Goal: Task Accomplishment & Management: Manage account settings

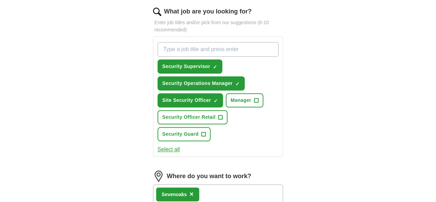
scroll to position [276, 0]
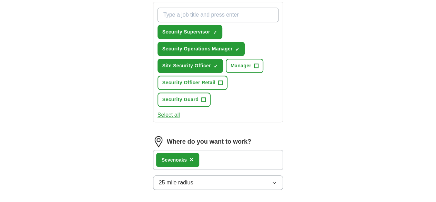
click at [277, 180] on icon "button" at bounding box center [275, 183] width 6 height 6
click at [205, 97] on span "+" at bounding box center [203, 100] width 4 height 6
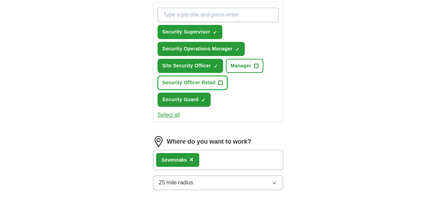
click at [218, 80] on span "+" at bounding box center [220, 82] width 4 height 4
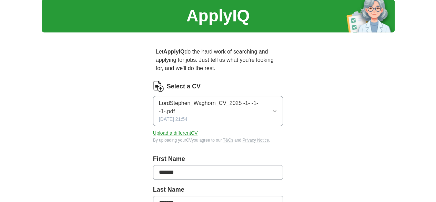
scroll to position [0, 0]
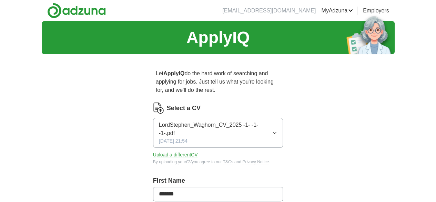
click at [277, 130] on icon "button" at bounding box center [274, 133] width 5 height 6
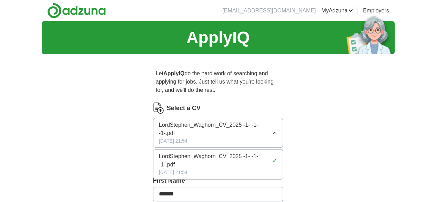
click at [211, 152] on span "LordStephen_Waghorn_CV_2025 -1- -1- -1-.pdf" at bounding box center [214, 160] width 111 height 17
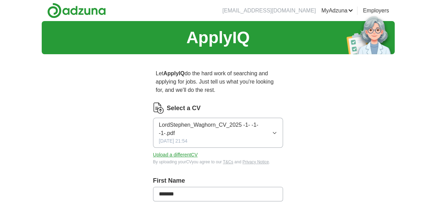
click at [231, 121] on div "LordStephen_Waghorn_CV_2025 -1- -1- -1-.pdf [DATE] 21:54" at bounding box center [215, 133] width 113 height 24
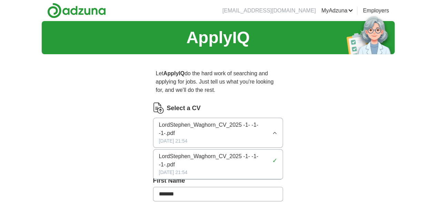
drag, startPoint x: 251, startPoint y: 120, endPoint x: 206, endPoint y: 126, distance: 45.2
click at [206, 126] on div "LordStephen_Waghorn_CV_2025 -1- -1- -1-.pdf [DATE] 21:54" at bounding box center [215, 133] width 113 height 24
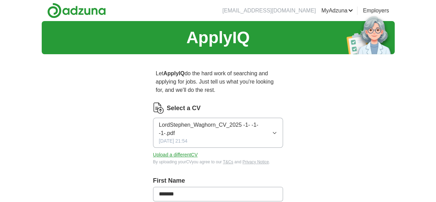
click at [206, 126] on div "LordStephen_Waghorn_CV_2025 -1- -1- -1-.pdf [DATE] 21:54" at bounding box center [215, 133] width 113 height 24
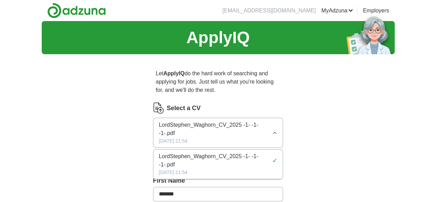
click at [173, 152] on span "LordStephen_Waghorn_CV_2025 -1- -1- -1-.pdf" at bounding box center [214, 160] width 111 height 17
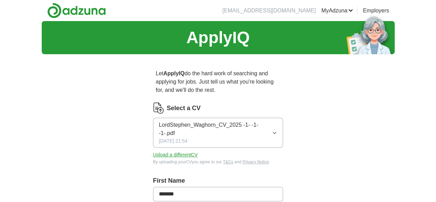
click at [173, 151] on button "Upload a different CV" at bounding box center [175, 154] width 45 height 7
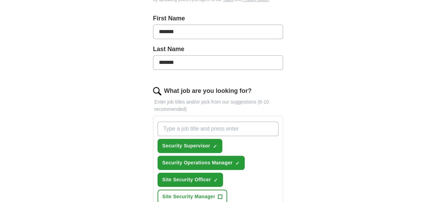
scroll to position [172, 0]
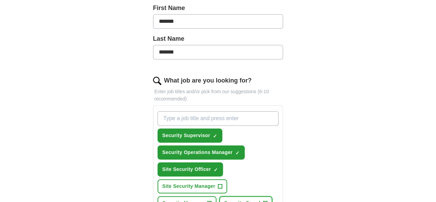
click at [263, 200] on span "+" at bounding box center [265, 203] width 4 height 6
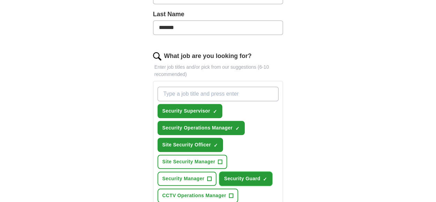
scroll to position [207, 0]
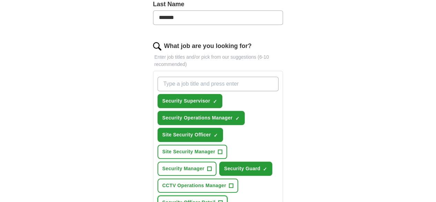
click at [223, 200] on span "+" at bounding box center [221, 203] width 4 height 6
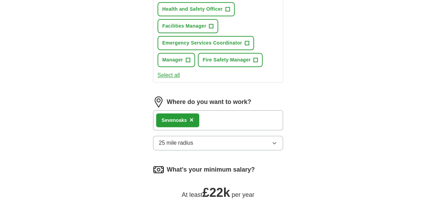
scroll to position [448, 0]
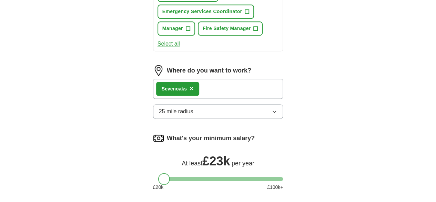
click at [158, 173] on div at bounding box center [164, 179] width 12 height 12
click at [160, 173] on div at bounding box center [166, 179] width 12 height 12
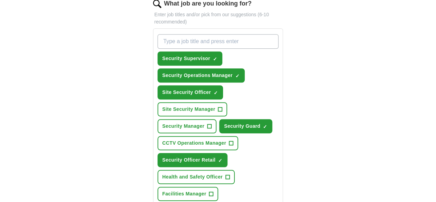
scroll to position [225, 0]
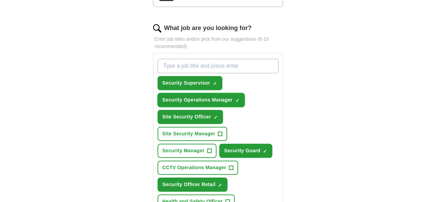
click at [0, 0] on span "×" at bounding box center [0, 0] width 0 height 0
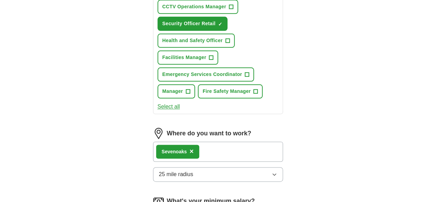
scroll to position [432, 0]
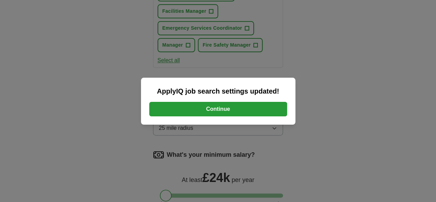
click at [229, 106] on button "Continue" at bounding box center [218, 109] width 138 height 14
